Goal: Navigation & Orientation: Find specific page/section

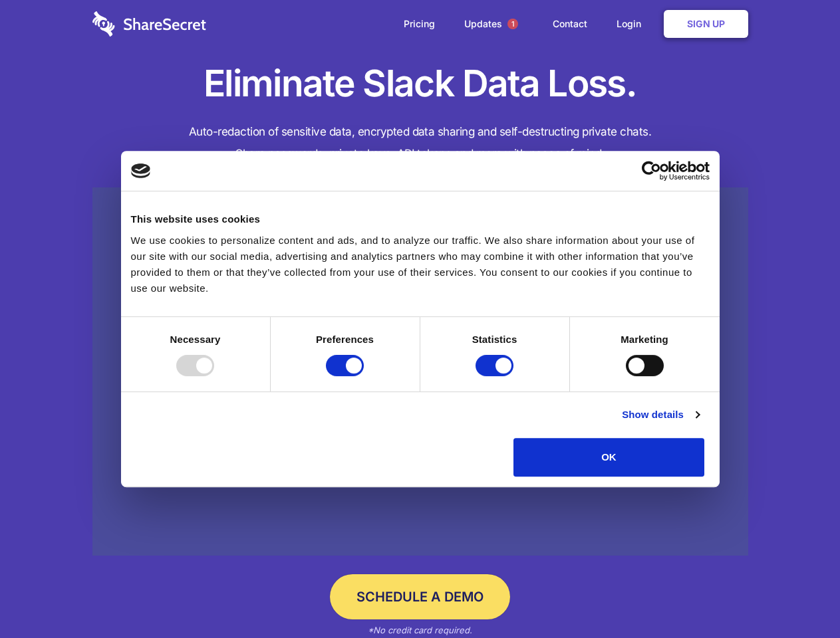
click at [214, 376] on div at bounding box center [195, 365] width 38 height 21
click at [364, 376] on input "Preferences" at bounding box center [345, 365] width 38 height 21
checkbox input "false"
click at [496, 376] on input "Statistics" at bounding box center [494, 365] width 38 height 21
checkbox input "false"
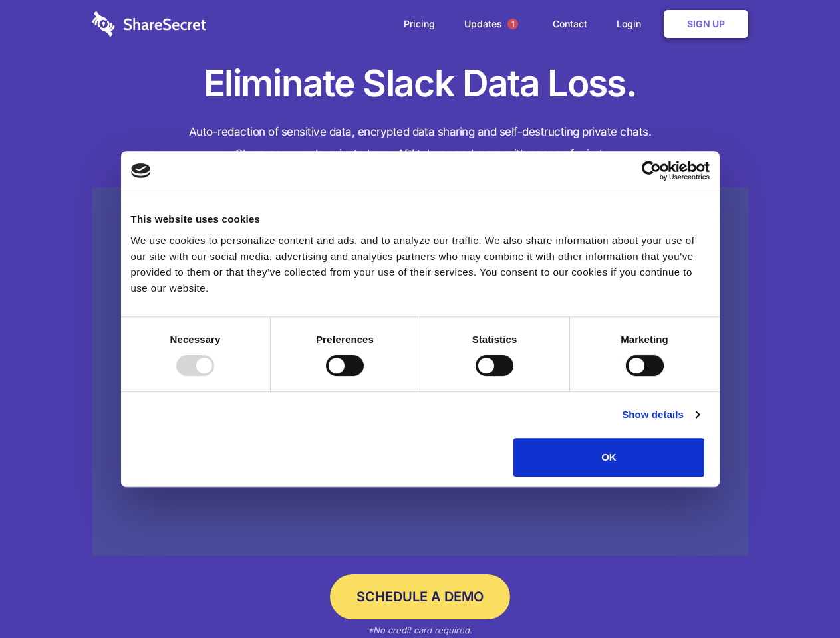
click at [626, 376] on input "Marketing" at bounding box center [645, 365] width 38 height 21
checkbox input "true"
click at [699, 423] on link "Show details" at bounding box center [660, 415] width 77 height 16
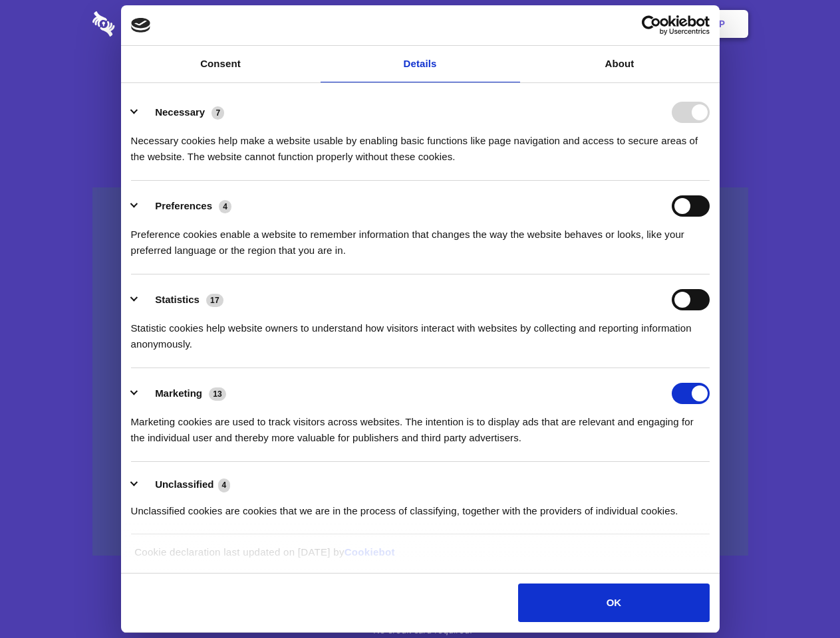
click at [715, 481] on ul "Necessary 7 Necessary cookies help make a website usable by enabling basic func…" at bounding box center [419, 311] width 591 height 448
click at [512, 24] on span "1" at bounding box center [512, 24] width 11 height 11
